Goal: Information Seeking & Learning: Learn about a topic

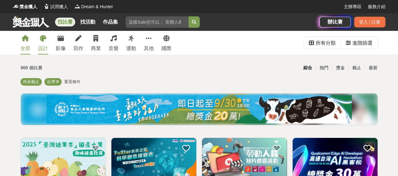
click at [42, 46] on div "設計" at bounding box center [43, 49] width 10 height 8
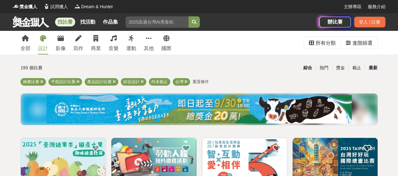
click at [373, 69] on div "最新" at bounding box center [372, 67] width 16 height 11
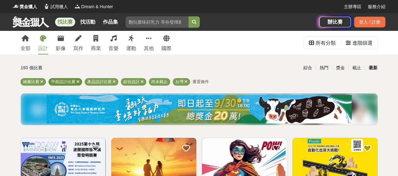
click at [77, 81] on icon at bounding box center [77, 82] width 3 height 4
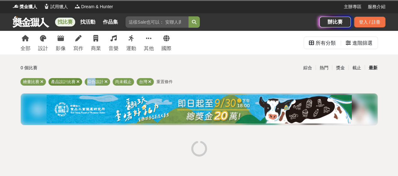
click at [77, 81] on icon at bounding box center [77, 82] width 3 height 4
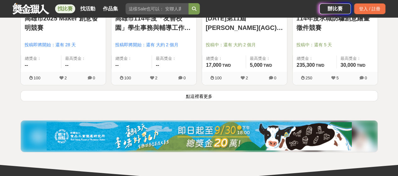
scroll to position [849, 0]
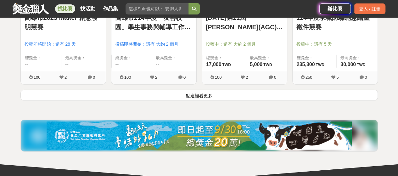
click at [195, 91] on button "點這裡看更多" at bounding box center [198, 95] width 357 height 11
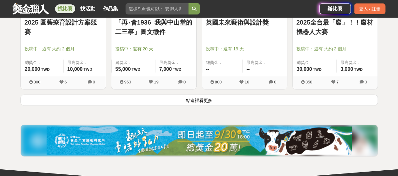
scroll to position [1667, 0]
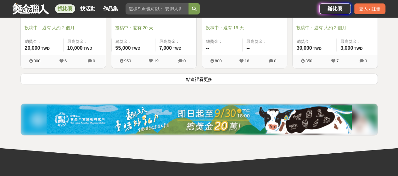
click at [189, 78] on button "點這裡看更多" at bounding box center [198, 78] width 357 height 11
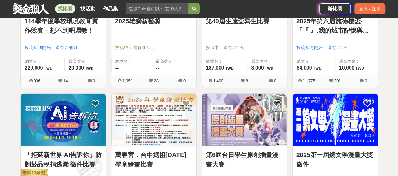
scroll to position [2359, 0]
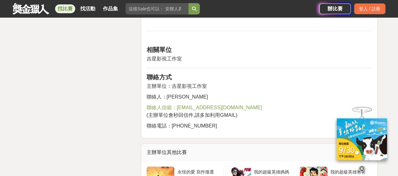
scroll to position [1227, 0]
